Goal: Find specific page/section: Find specific page/section

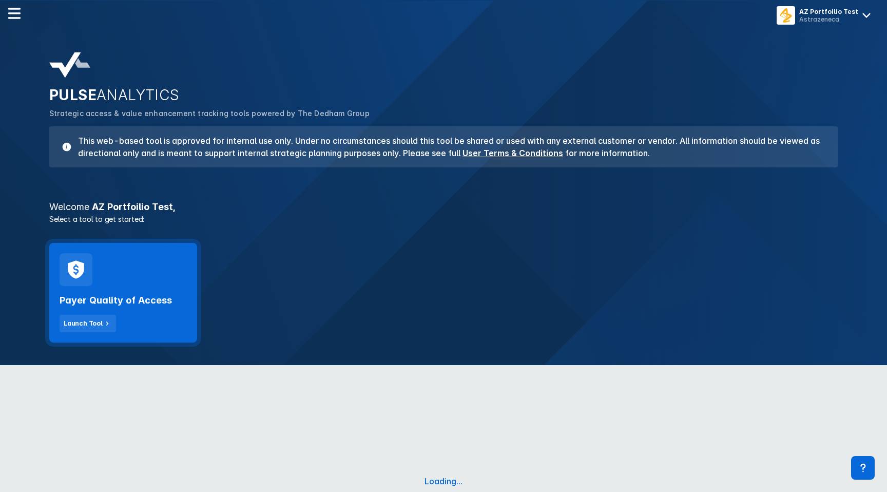
click at [162, 277] on div "Payer Quality of Access Launch Tool" at bounding box center [123, 293] width 148 height 100
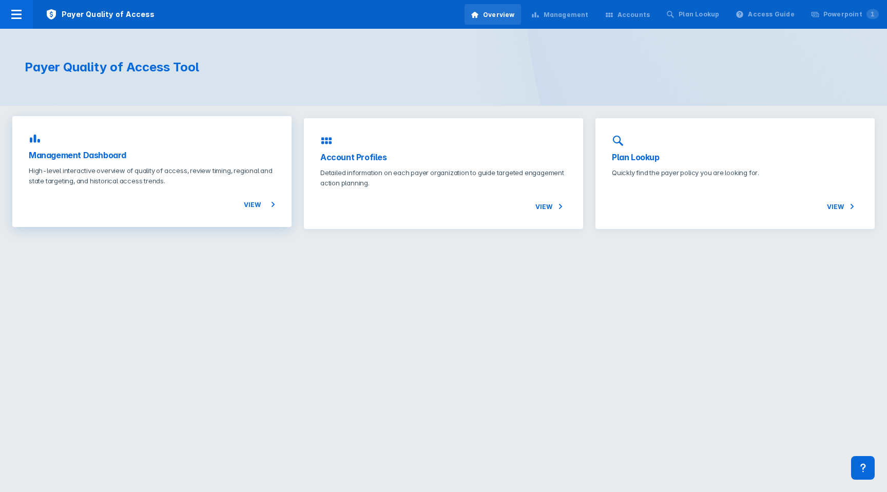
click at [139, 208] on div "View" at bounding box center [152, 198] width 246 height 25
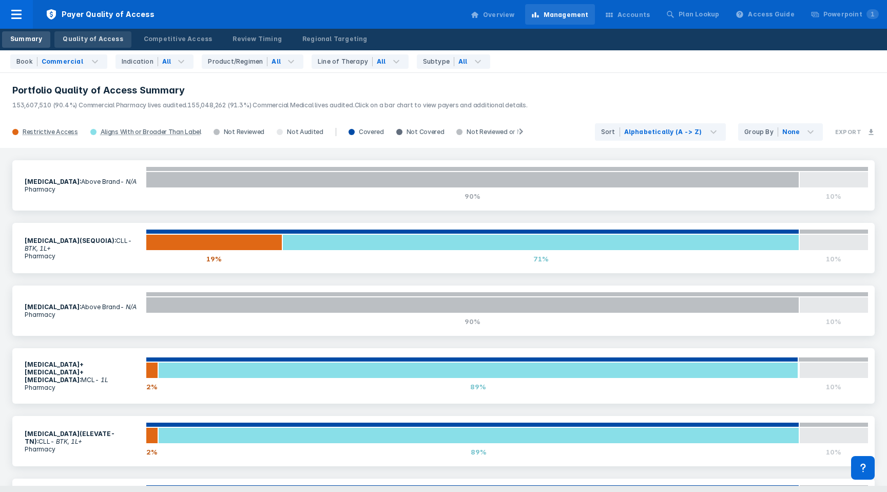
click at [86, 44] on link "Quality of Access" at bounding box center [92, 39] width 76 height 16
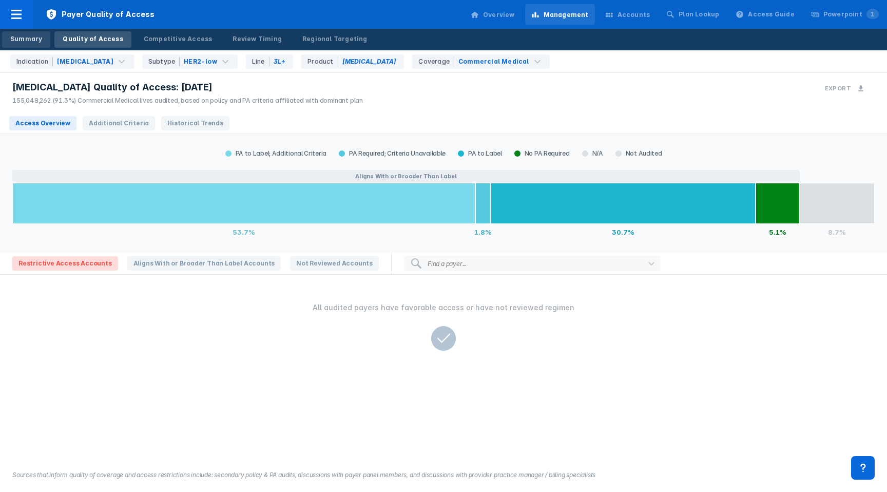
click at [24, 37] on div "Summary" at bounding box center [26, 38] width 32 height 9
